Goal: Information Seeking & Learning: Learn about a topic

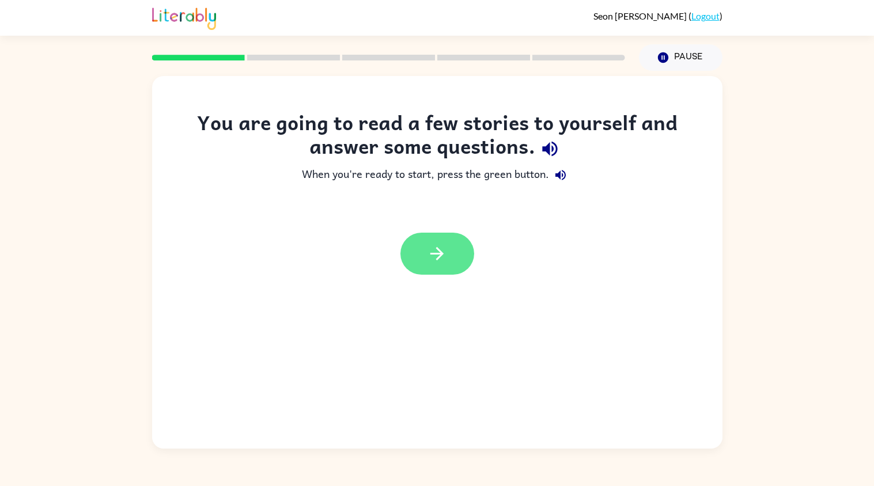
click at [449, 251] on button "button" at bounding box center [438, 254] width 74 height 42
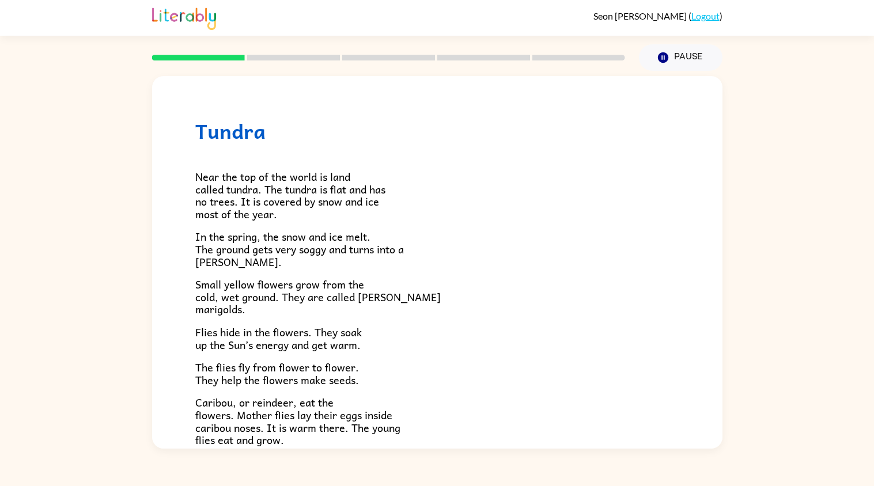
scroll to position [192, 0]
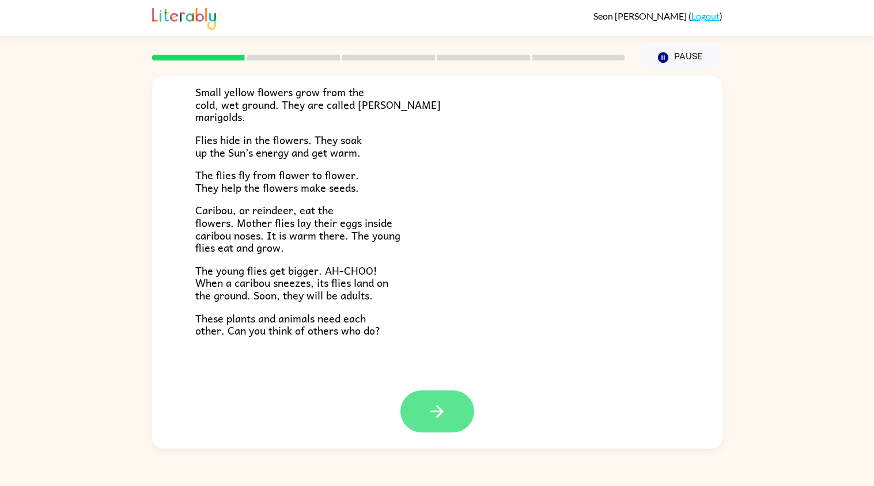
click at [447, 418] on icon "button" at bounding box center [437, 412] width 20 height 20
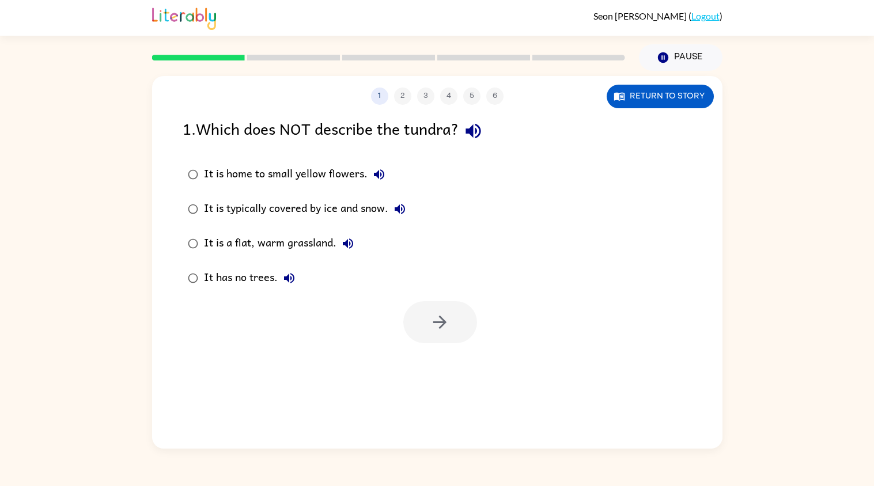
scroll to position [0, 0]
click at [450, 334] on button "button" at bounding box center [440, 322] width 74 height 42
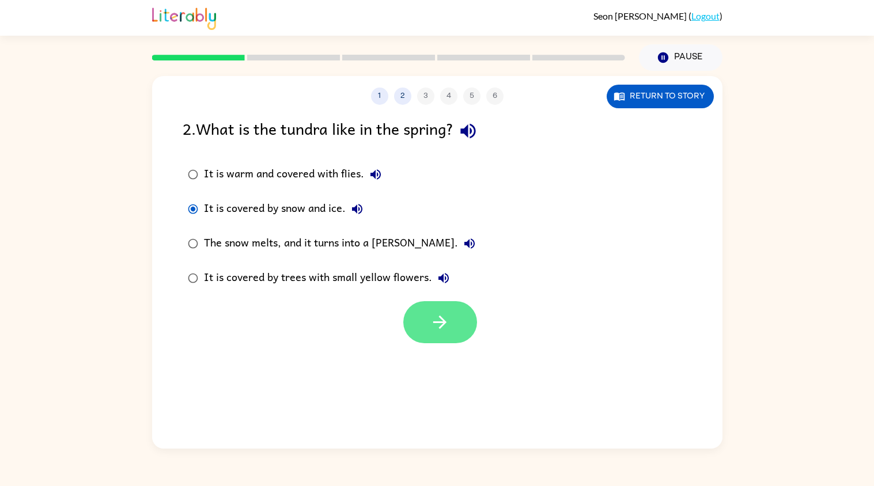
click at [445, 315] on icon "button" at bounding box center [440, 322] width 20 height 20
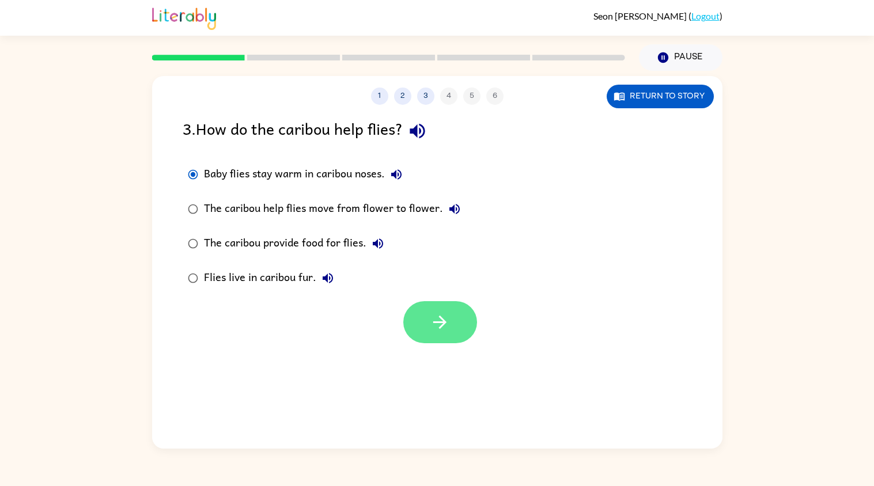
click at [416, 314] on button "button" at bounding box center [440, 322] width 74 height 42
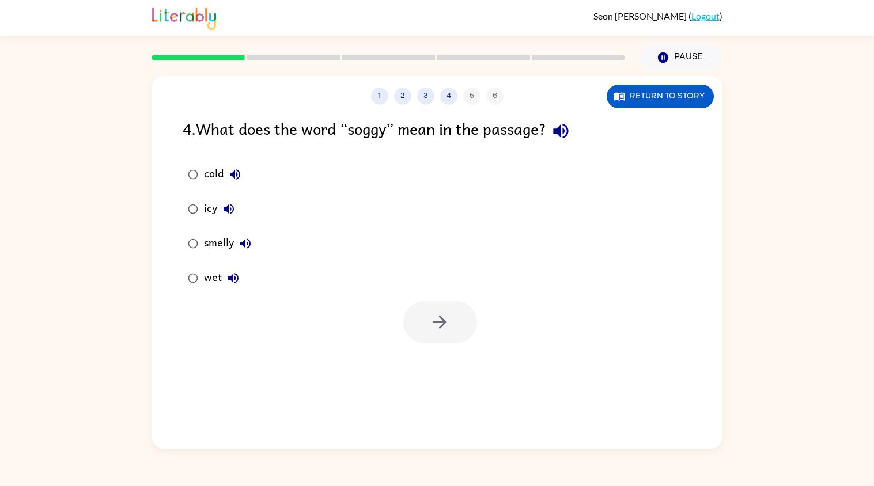
click at [228, 182] on button "cold" at bounding box center [235, 174] width 23 height 23
click at [403, 306] on div at bounding box center [440, 322] width 74 height 42
click at [438, 313] on icon "button" at bounding box center [440, 322] width 20 height 20
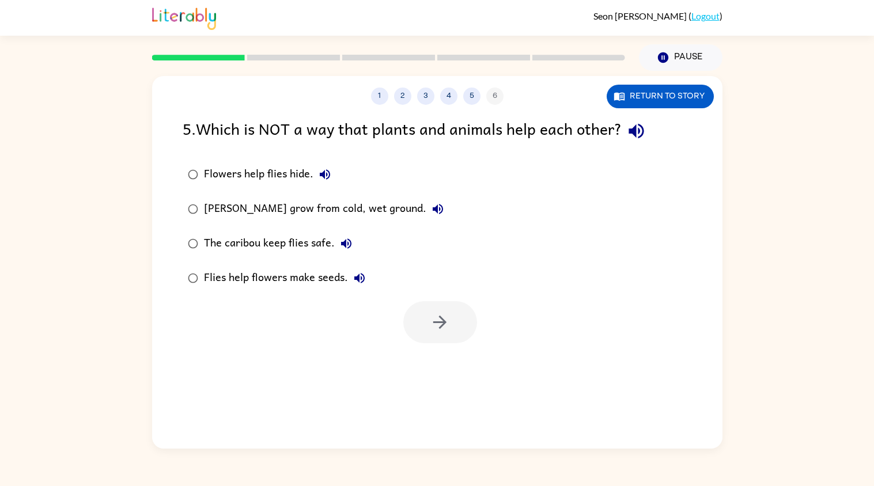
click at [207, 224] on label "[PERSON_NAME] grow from cold, wet ground." at bounding box center [315, 209] width 279 height 35
click at [415, 327] on button "button" at bounding box center [440, 322] width 74 height 42
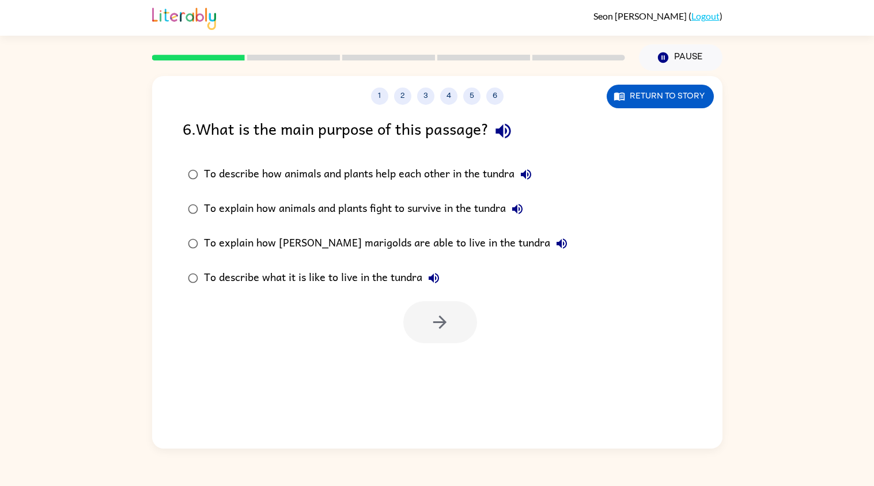
click at [191, 258] on label "To explain how [PERSON_NAME] marigolds are able to live in the tundra" at bounding box center [377, 243] width 403 height 35
click at [411, 321] on button "button" at bounding box center [440, 322] width 74 height 42
click at [405, 305] on div at bounding box center [440, 322] width 74 height 42
click at [415, 338] on div at bounding box center [440, 322] width 74 height 42
click at [426, 294] on label "To describe what it is like to live in the tundra" at bounding box center [377, 278] width 403 height 35
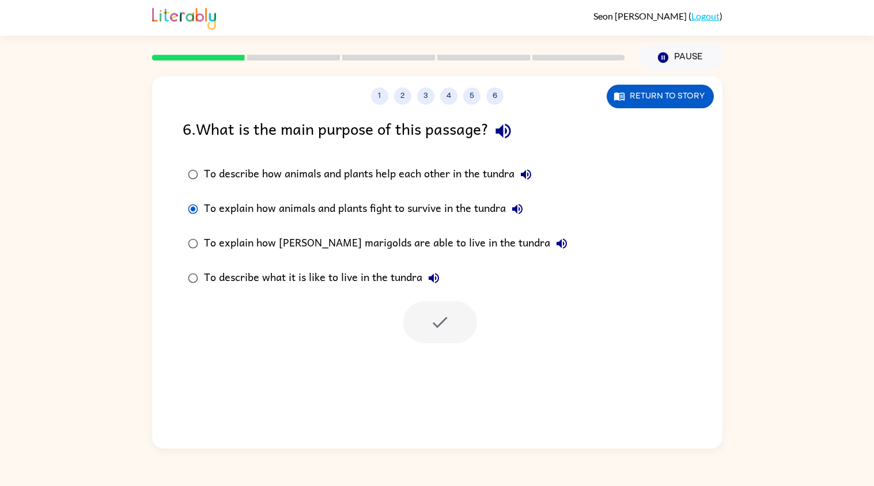
click at [432, 309] on div at bounding box center [440, 322] width 74 height 42
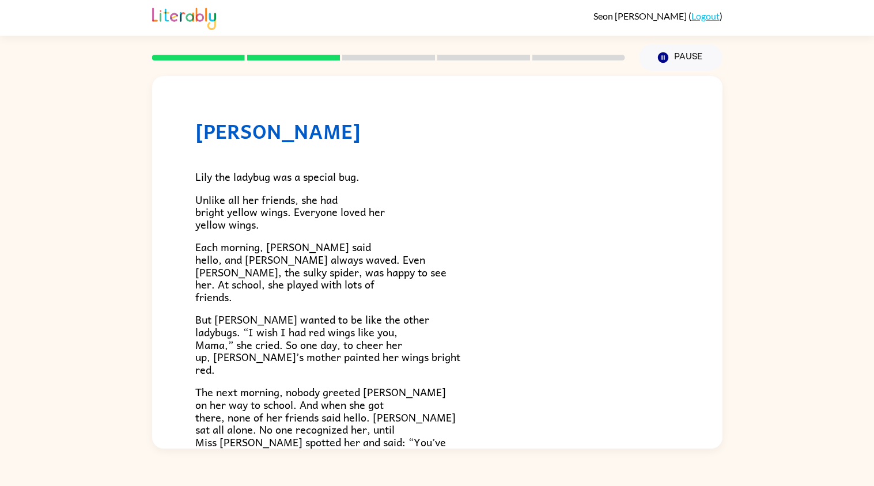
click at [196, 209] on span "Unlike all her friends, she had bright yellow wings. Everyone loved her yellow …" at bounding box center [290, 211] width 190 height 41
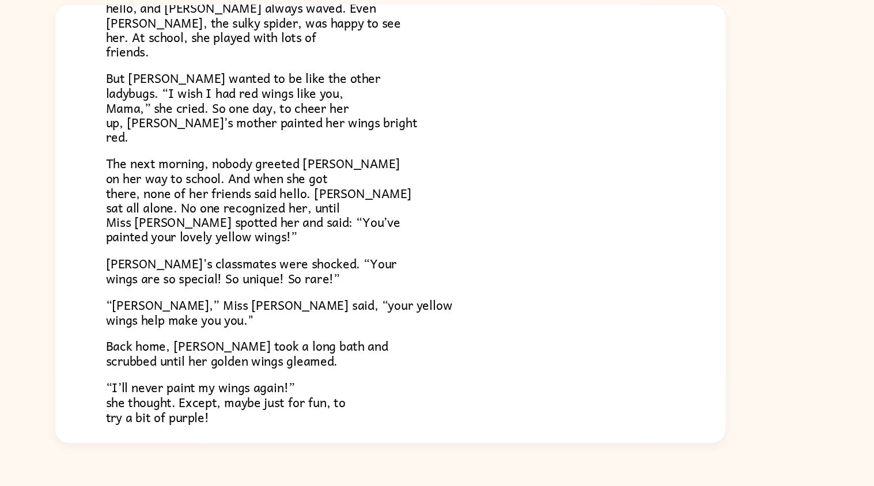
scroll to position [277, 0]
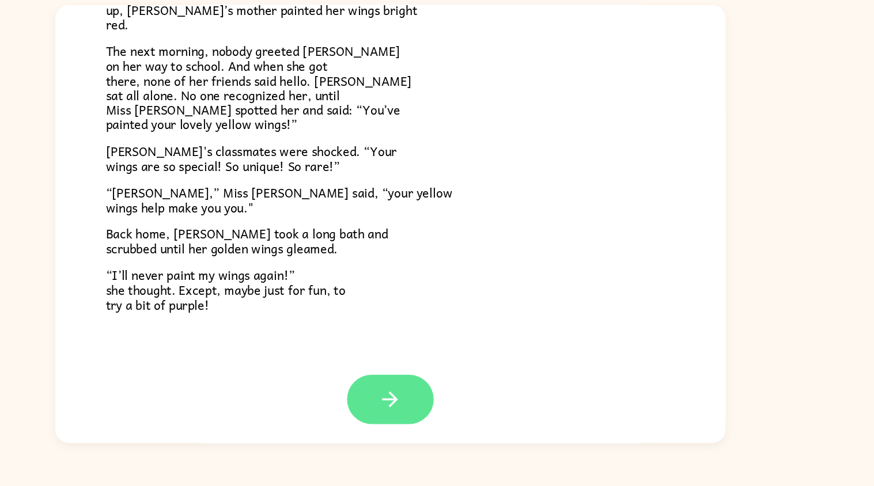
click at [452, 421] on button "button" at bounding box center [438, 412] width 74 height 42
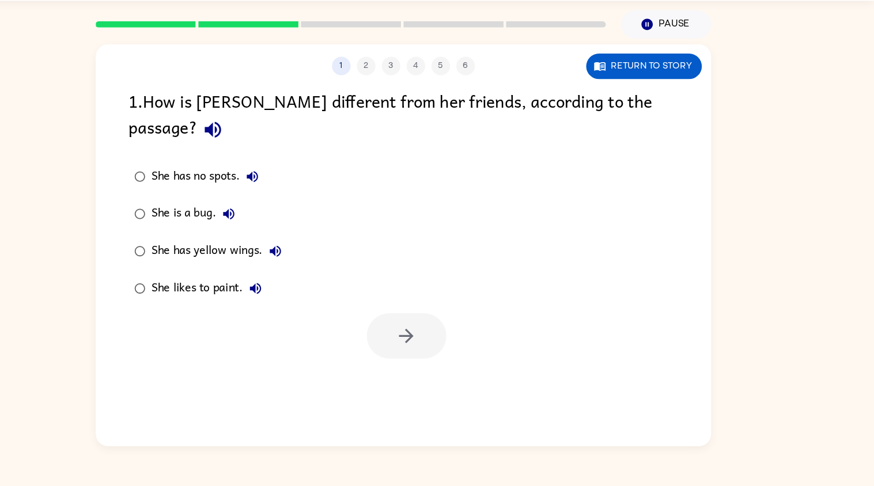
scroll to position [0, 0]
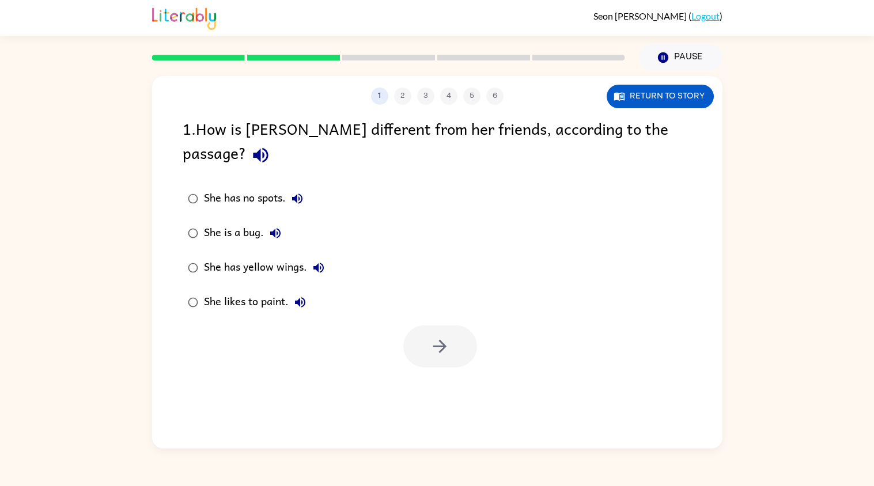
click at [234, 251] on label "She has yellow wings." at bounding box center [256, 268] width 160 height 35
click at [416, 326] on button "button" at bounding box center [440, 347] width 74 height 42
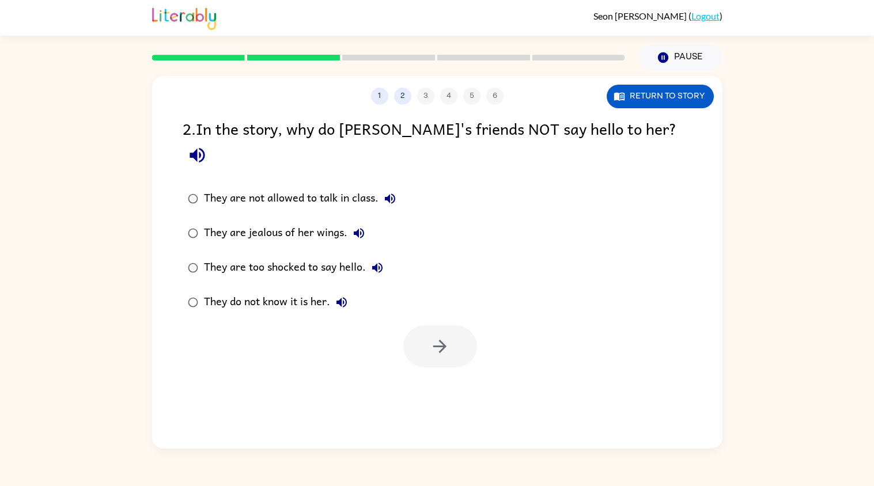
click at [285, 256] on div "They are too shocked to say hello." at bounding box center [296, 267] width 185 height 23
click at [429, 342] on button "button" at bounding box center [440, 347] width 74 height 42
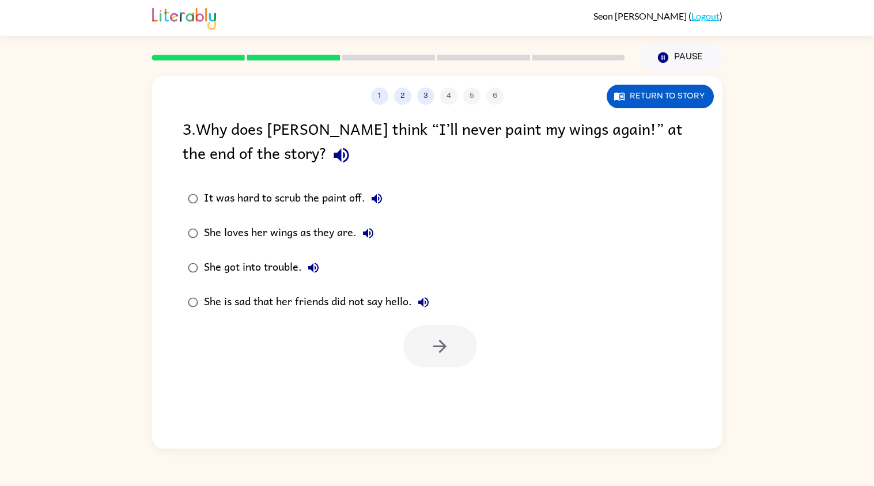
click at [274, 222] on div "She loves her wings as they are." at bounding box center [292, 233] width 176 height 23
click at [449, 339] on icon "button" at bounding box center [440, 347] width 20 height 20
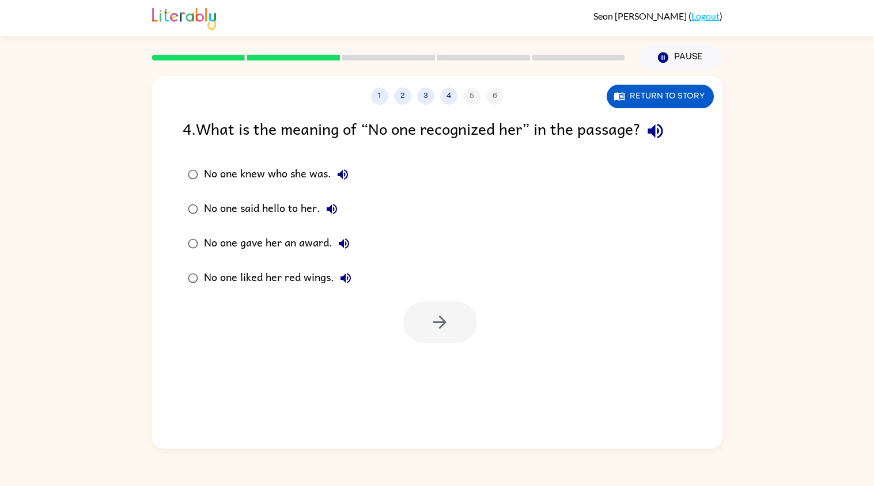
click at [307, 229] on label "No one gave her an award." at bounding box center [269, 243] width 187 height 35
click at [437, 310] on button "button" at bounding box center [440, 322] width 74 height 42
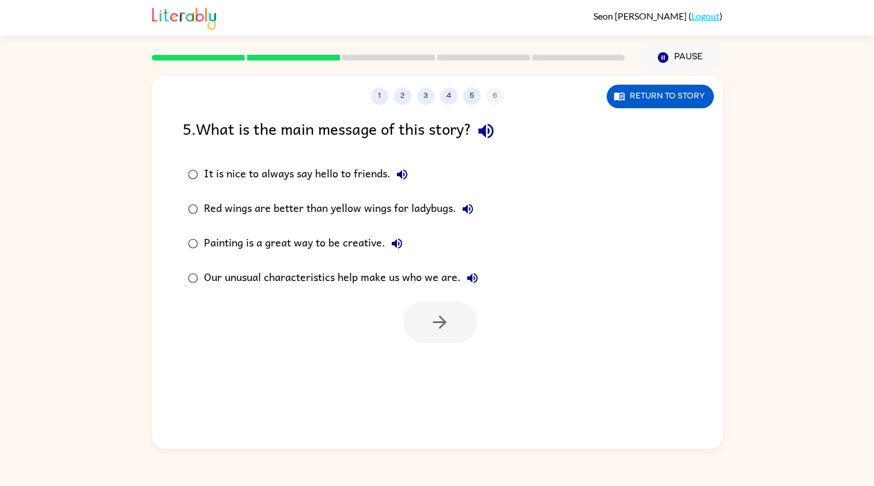
click at [273, 260] on label "Painting is a great way to be creative." at bounding box center [332, 243] width 313 height 35
click at [431, 343] on button "button" at bounding box center [440, 322] width 74 height 42
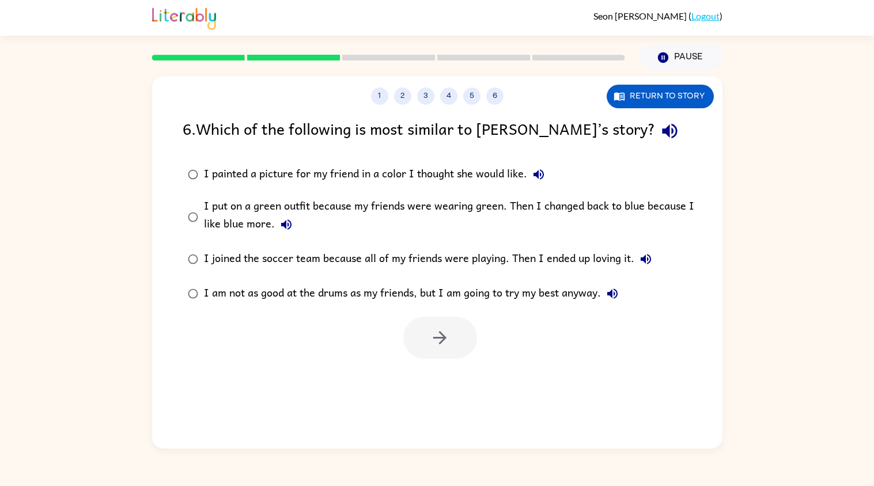
click at [279, 282] on div "I am not as good at the drums as my friends, but I am going to try my best anyw…" at bounding box center [414, 293] width 420 height 23
click at [437, 369] on div "1 2 3 4 5 6 Return to story 6 . Which of the following is most similar to [PERS…" at bounding box center [437, 262] width 571 height 373
click at [275, 273] on label "I joined the soccer team because all of my friends were playing. Then I ended u…" at bounding box center [444, 259] width 537 height 35
click at [440, 365] on div "1 2 3 4 5 6 Return to story 6 . Which of the following is most similar to [PERS…" at bounding box center [437, 262] width 571 height 373
click at [389, 333] on div at bounding box center [437, 335] width 571 height 48
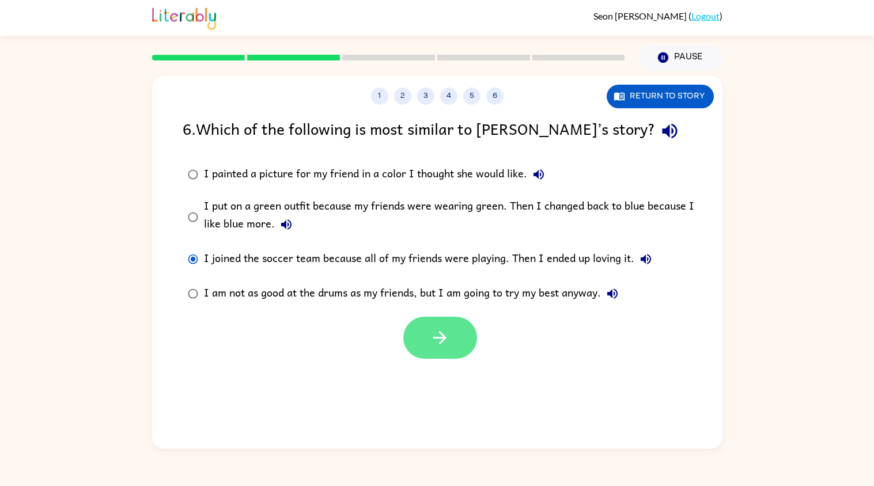
click at [443, 342] on icon "button" at bounding box center [440, 338] width 20 height 20
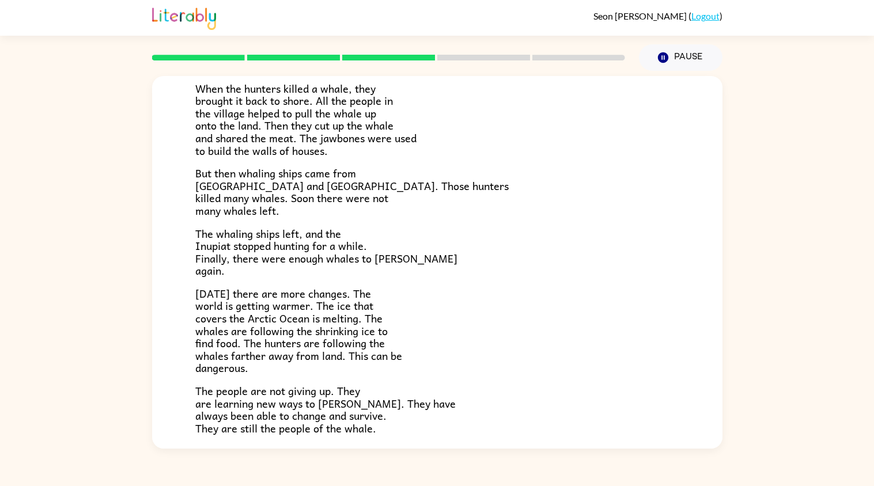
scroll to position [344, 0]
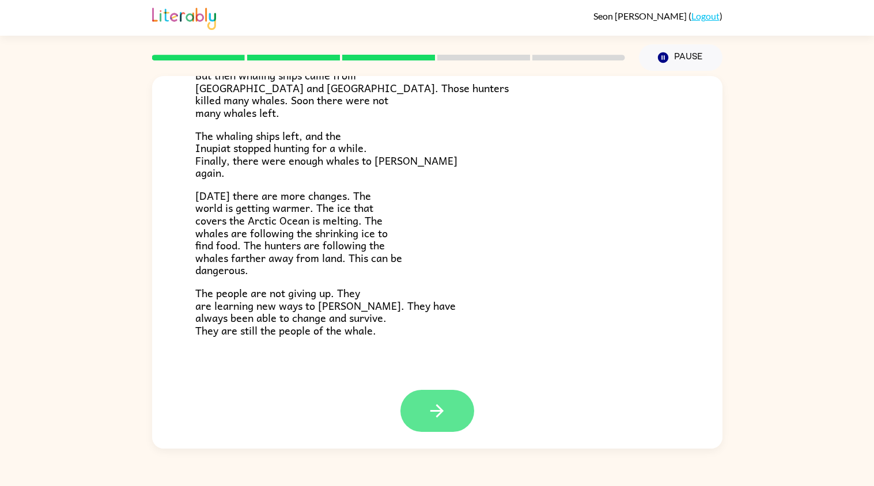
click at [443, 418] on icon "button" at bounding box center [437, 411] width 20 height 20
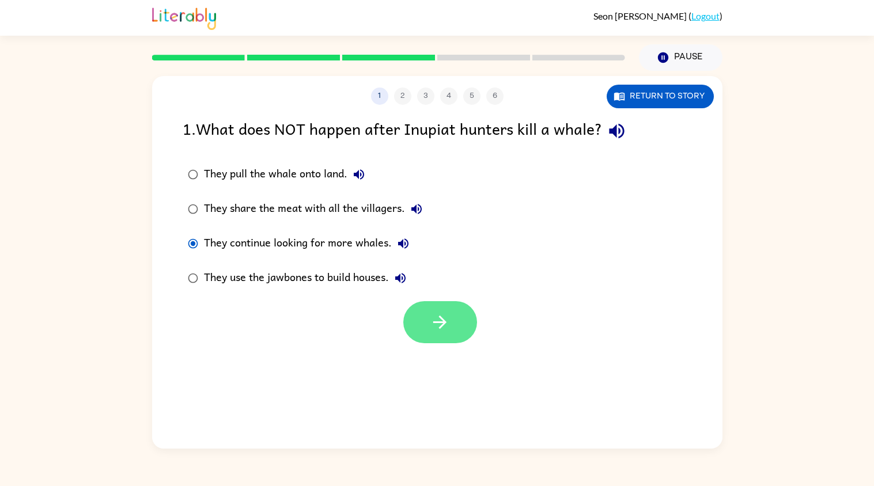
click at [452, 342] on button "button" at bounding box center [440, 322] width 74 height 42
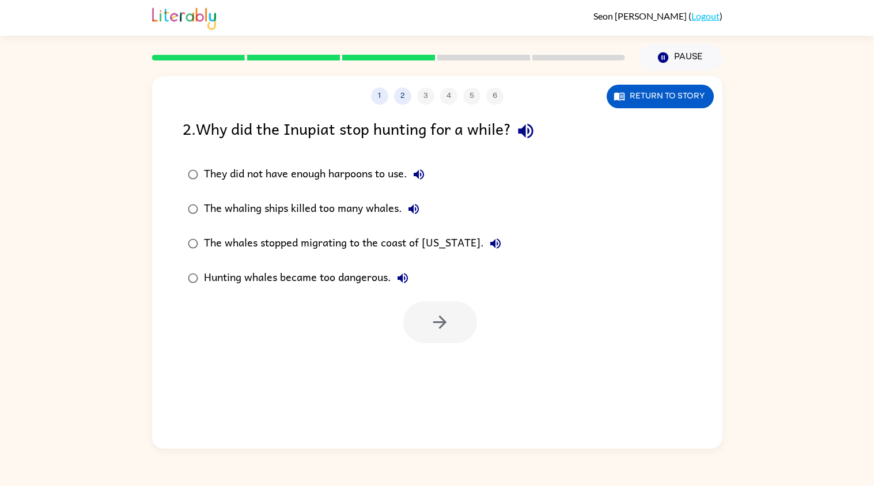
click at [217, 224] on label "The whaling ships killed too many whales." at bounding box center [344, 209] width 337 height 35
click at [437, 342] on button "button" at bounding box center [440, 322] width 74 height 42
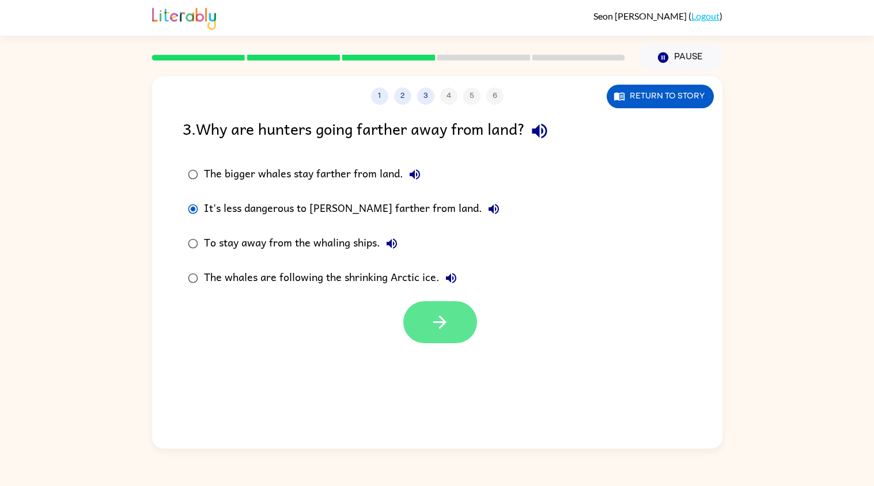
click at [445, 327] on icon "button" at bounding box center [440, 322] width 20 height 20
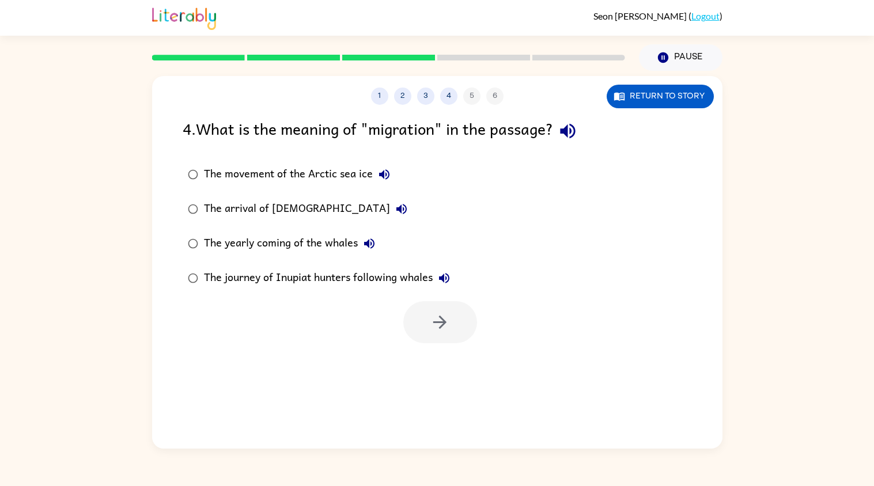
click at [290, 259] on label "The yearly coming of the whales" at bounding box center [318, 243] width 285 height 35
click at [441, 334] on button "button" at bounding box center [440, 322] width 74 height 42
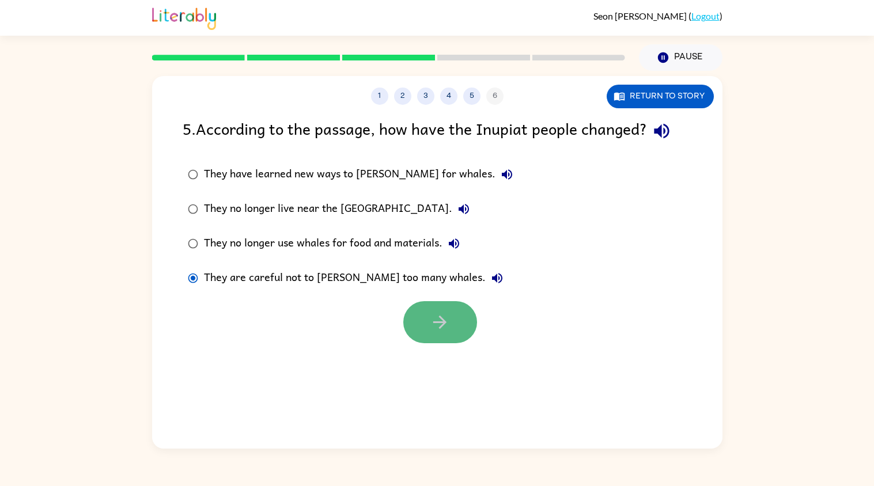
click at [437, 332] on icon "button" at bounding box center [440, 322] width 20 height 20
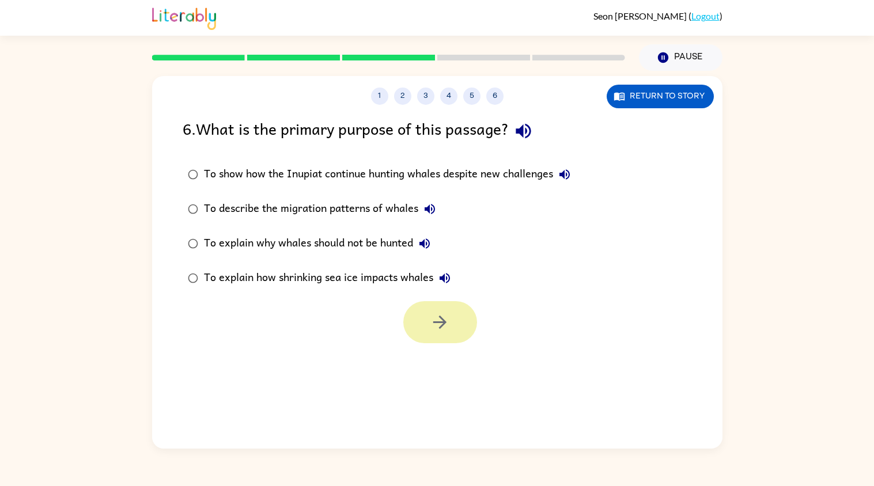
click at [251, 269] on div "To explain how shrinking sea ice impacts whales" at bounding box center [330, 278] width 252 height 23
click at [426, 325] on button "button" at bounding box center [440, 322] width 74 height 42
click at [246, 260] on label "To explain why whales should not be hunted" at bounding box center [379, 243] width 406 height 35
click at [415, 327] on div at bounding box center [440, 322] width 74 height 42
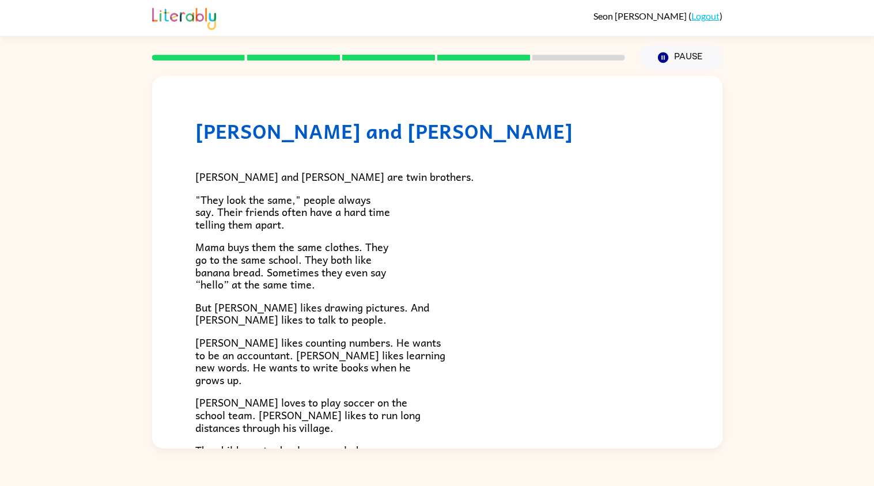
scroll to position [205, 0]
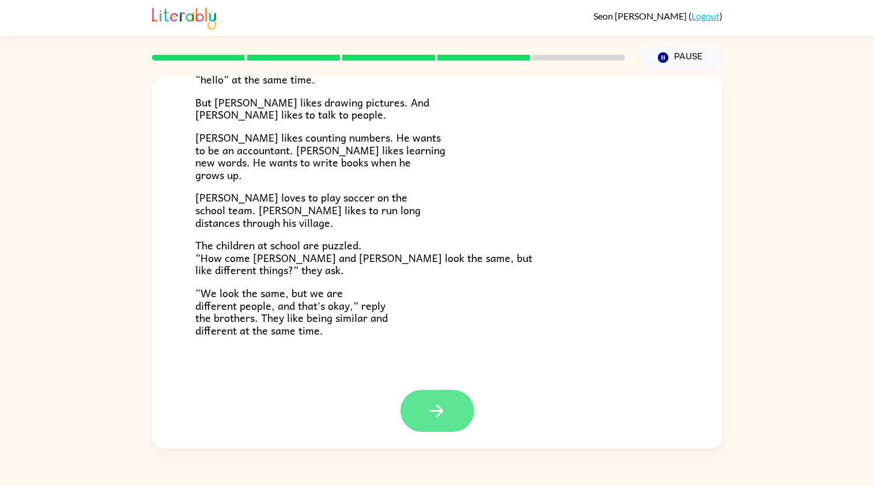
click at [439, 397] on button "button" at bounding box center [438, 411] width 74 height 42
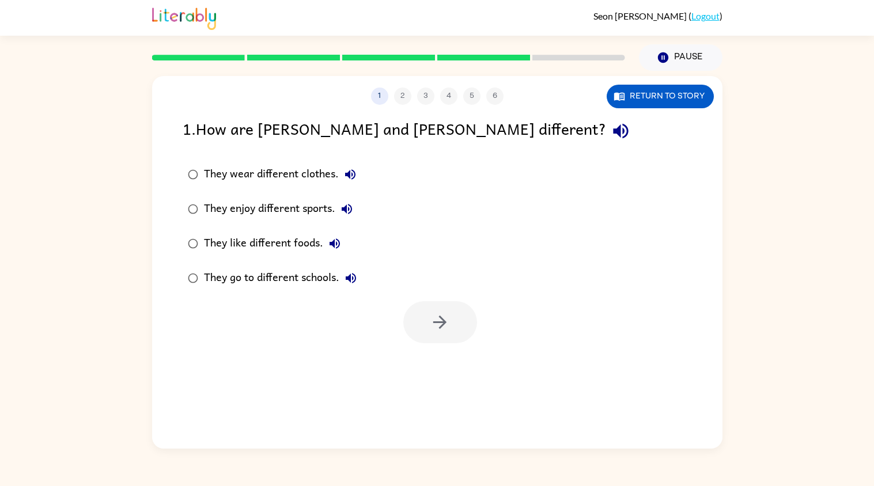
click at [436, 342] on div at bounding box center [440, 322] width 74 height 42
click at [213, 275] on div "They go to different schools." at bounding box center [283, 278] width 158 height 23
click at [451, 326] on button "button" at bounding box center [440, 322] width 74 height 42
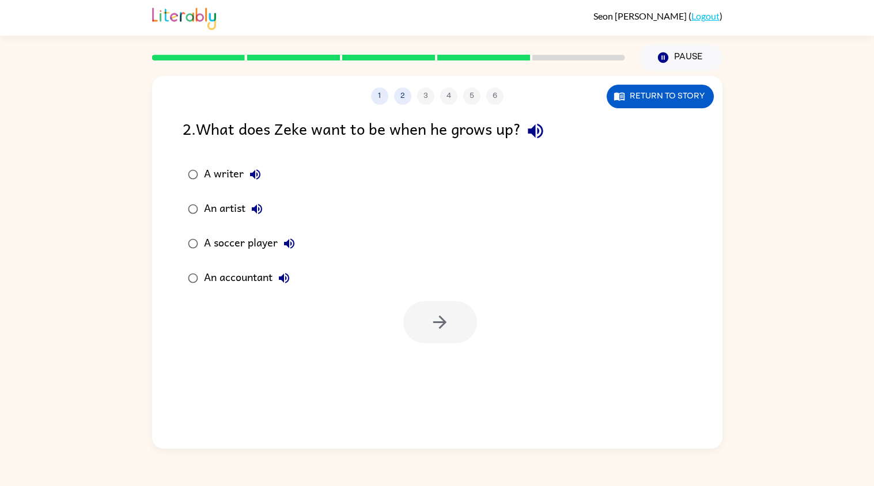
click at [222, 265] on label "An accountant" at bounding box center [241, 278] width 130 height 35
click at [444, 320] on icon "button" at bounding box center [440, 322] width 20 height 20
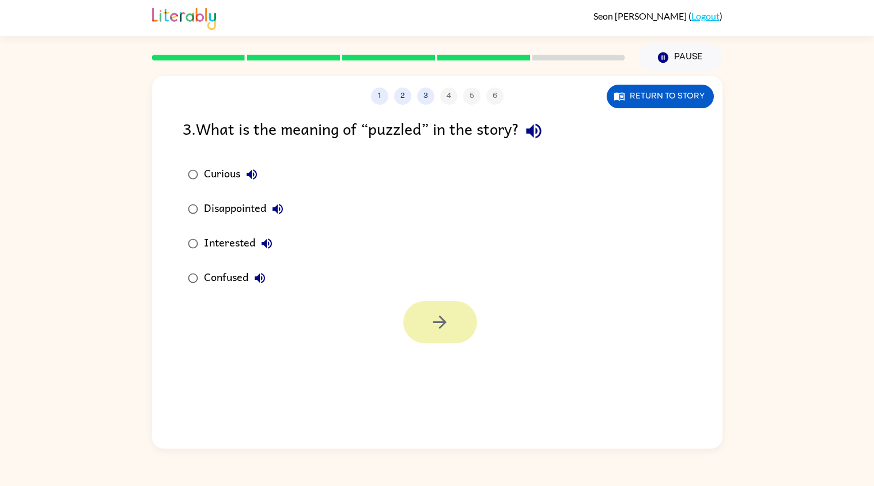
click at [437, 333] on button "button" at bounding box center [440, 322] width 74 height 42
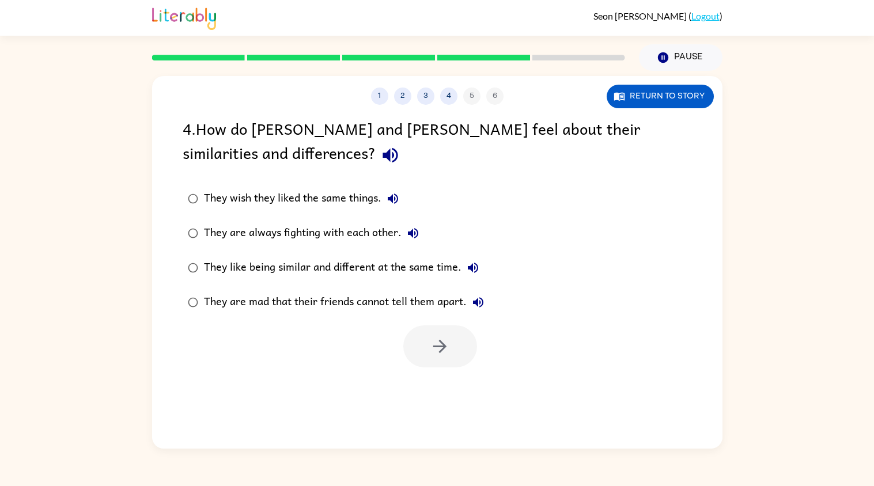
click at [437, 316] on label "They are mad that their friends cannot tell them apart." at bounding box center [335, 302] width 319 height 35
click at [438, 315] on label "They are mad that their friends cannot tell them apart." at bounding box center [335, 302] width 319 height 35
click at [214, 292] on div "They are mad that their friends cannot tell them apart." at bounding box center [347, 302] width 286 height 23
click at [462, 326] on div at bounding box center [440, 347] width 74 height 42
click at [205, 288] on label "They are mad that their friends cannot tell them apart." at bounding box center [335, 302] width 319 height 35
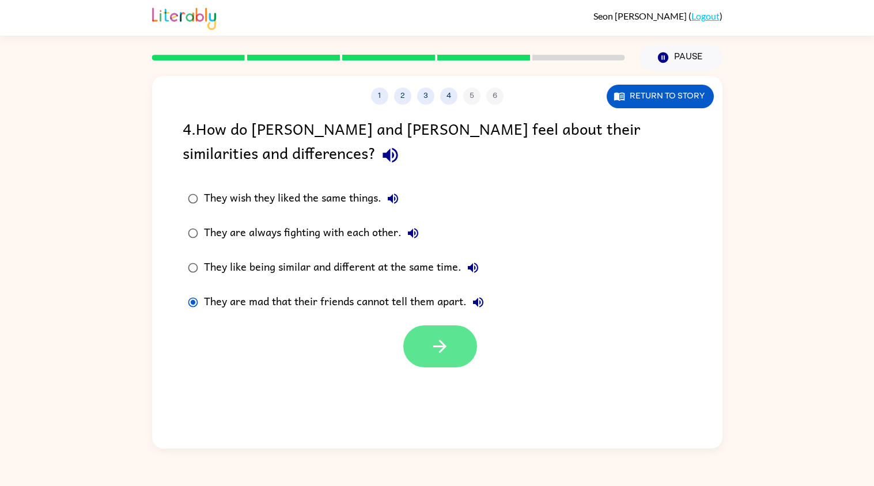
click at [449, 334] on button "button" at bounding box center [440, 347] width 74 height 42
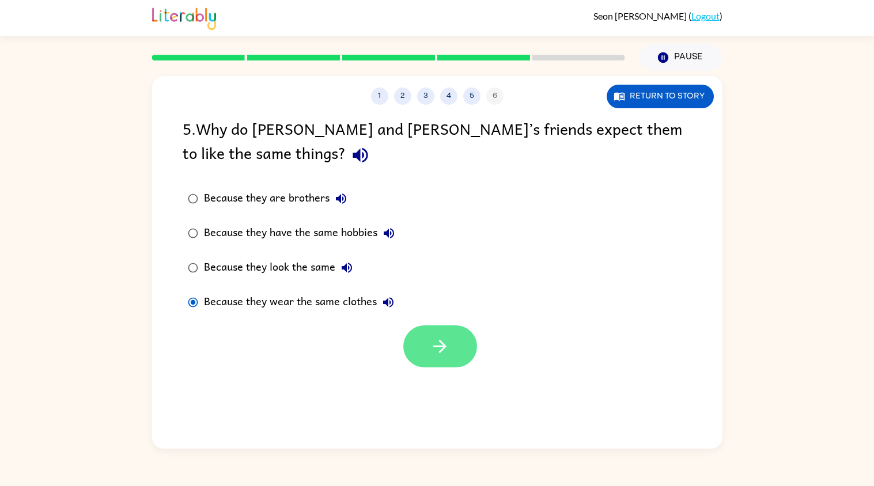
click at [449, 339] on icon "button" at bounding box center [440, 347] width 20 height 20
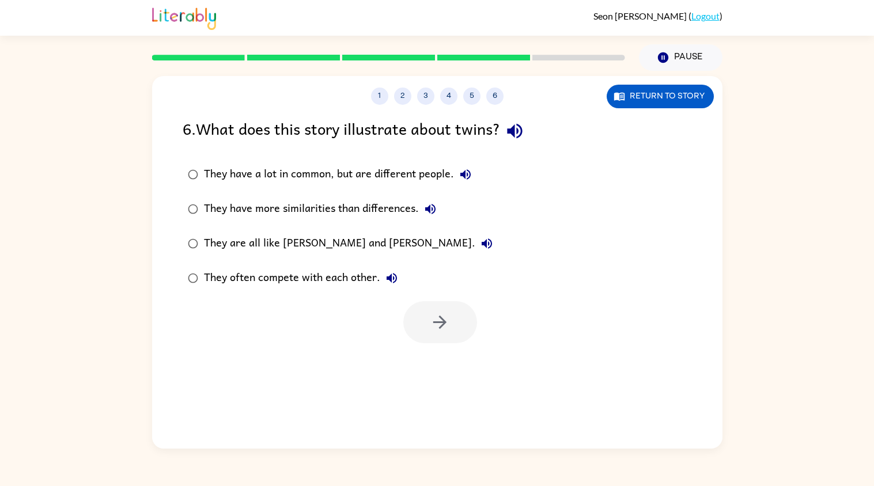
click at [242, 253] on div "They are all like [PERSON_NAME] and [PERSON_NAME]." at bounding box center [351, 243] width 294 height 23
click at [201, 229] on label "They are all like [PERSON_NAME] and [PERSON_NAME]." at bounding box center [340, 243] width 328 height 35
click at [435, 327] on icon "button" at bounding box center [440, 322] width 20 height 20
click at [447, 308] on div at bounding box center [440, 322] width 74 height 42
click at [415, 330] on div at bounding box center [440, 322] width 74 height 42
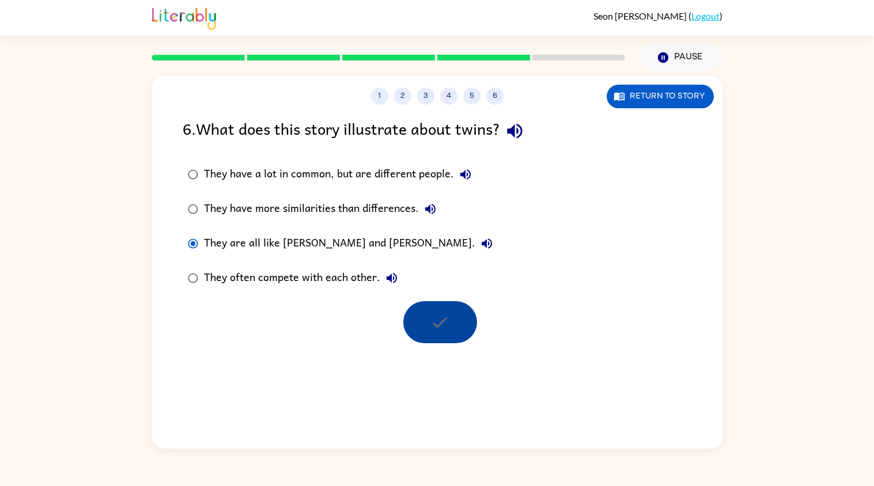
click at [438, 334] on div at bounding box center [440, 322] width 74 height 42
